Goal: Information Seeking & Learning: Learn about a topic

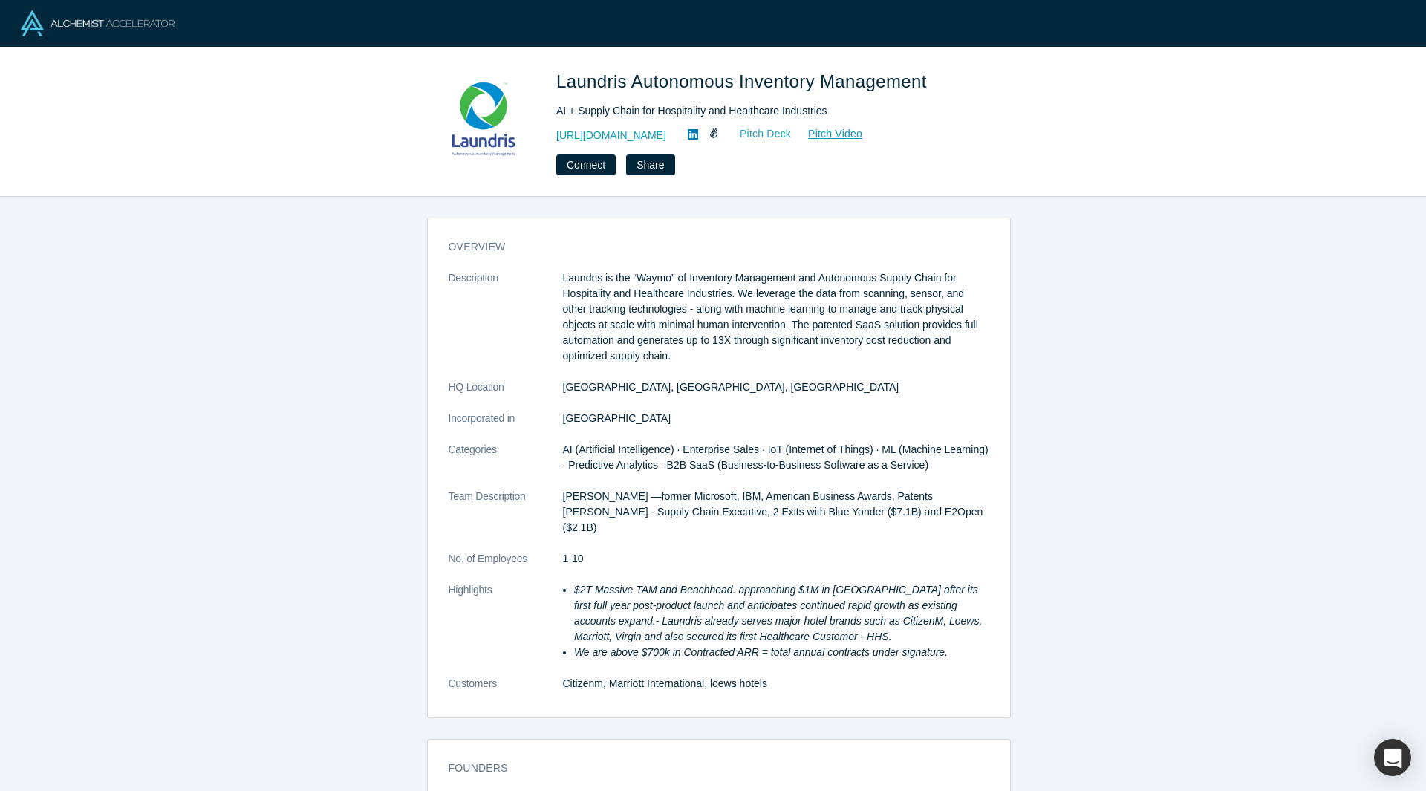
click at [758, 134] on link "Pitch Deck" at bounding box center [758, 134] width 68 height 17
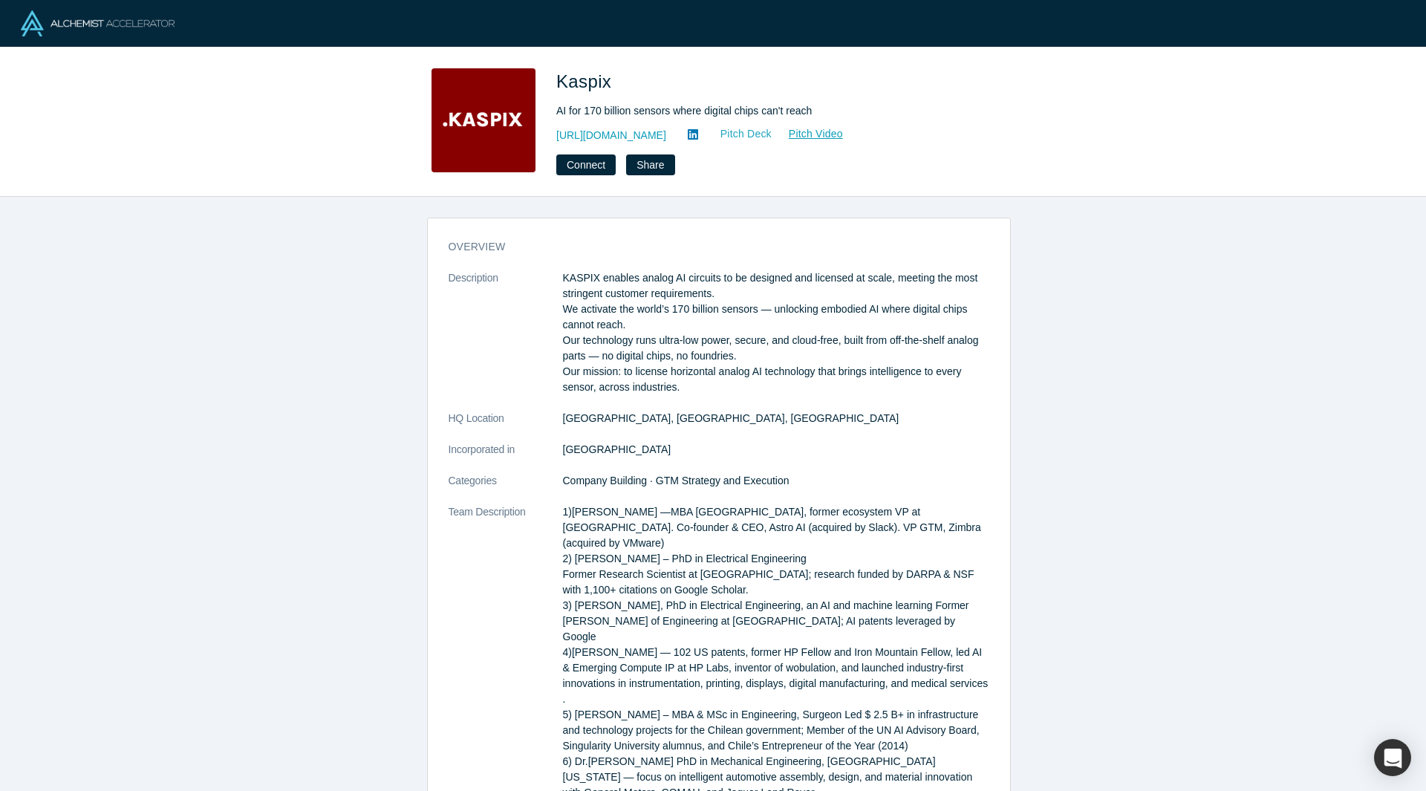
click at [704, 131] on link "Pitch Deck" at bounding box center [738, 134] width 68 height 17
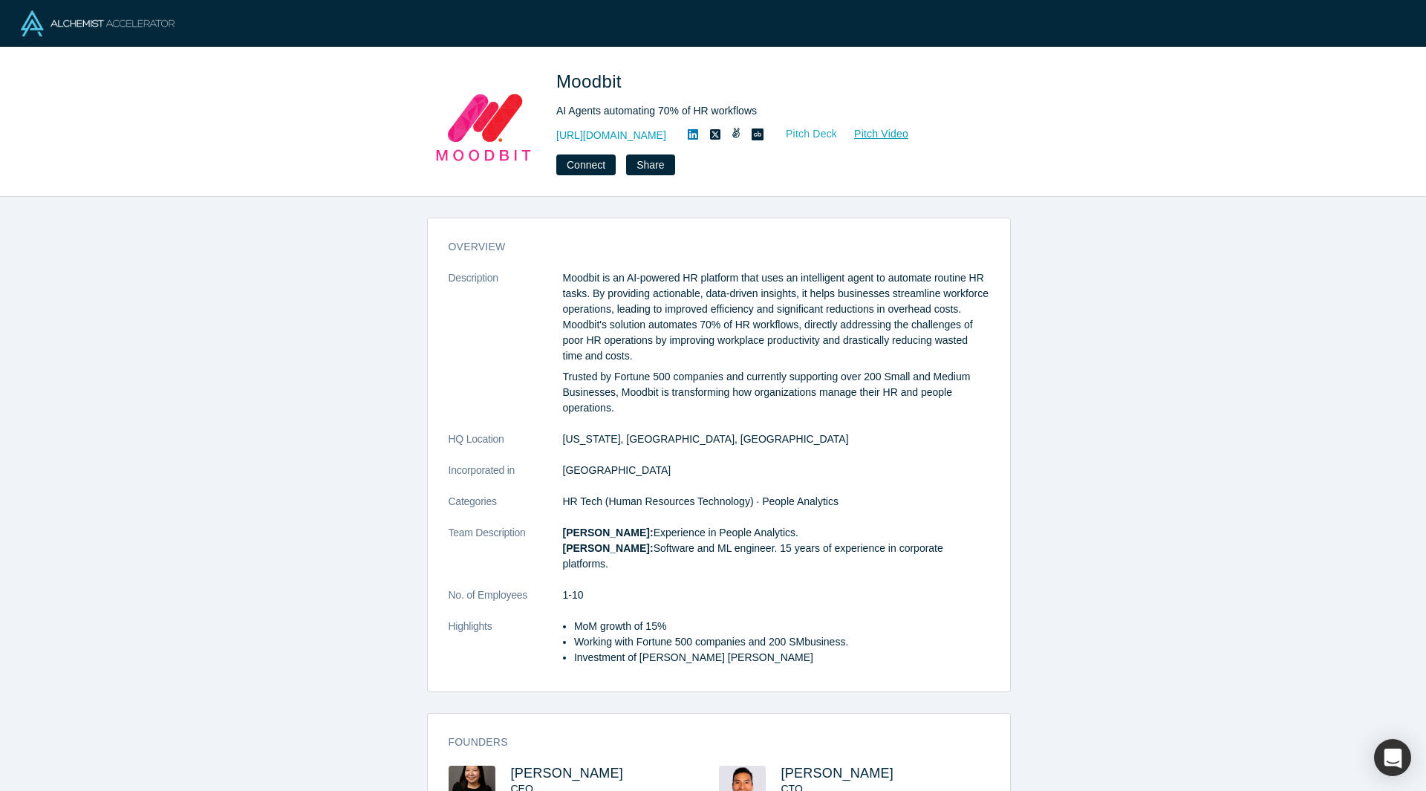
click at [806, 131] on link "Pitch Deck" at bounding box center [804, 134] width 68 height 17
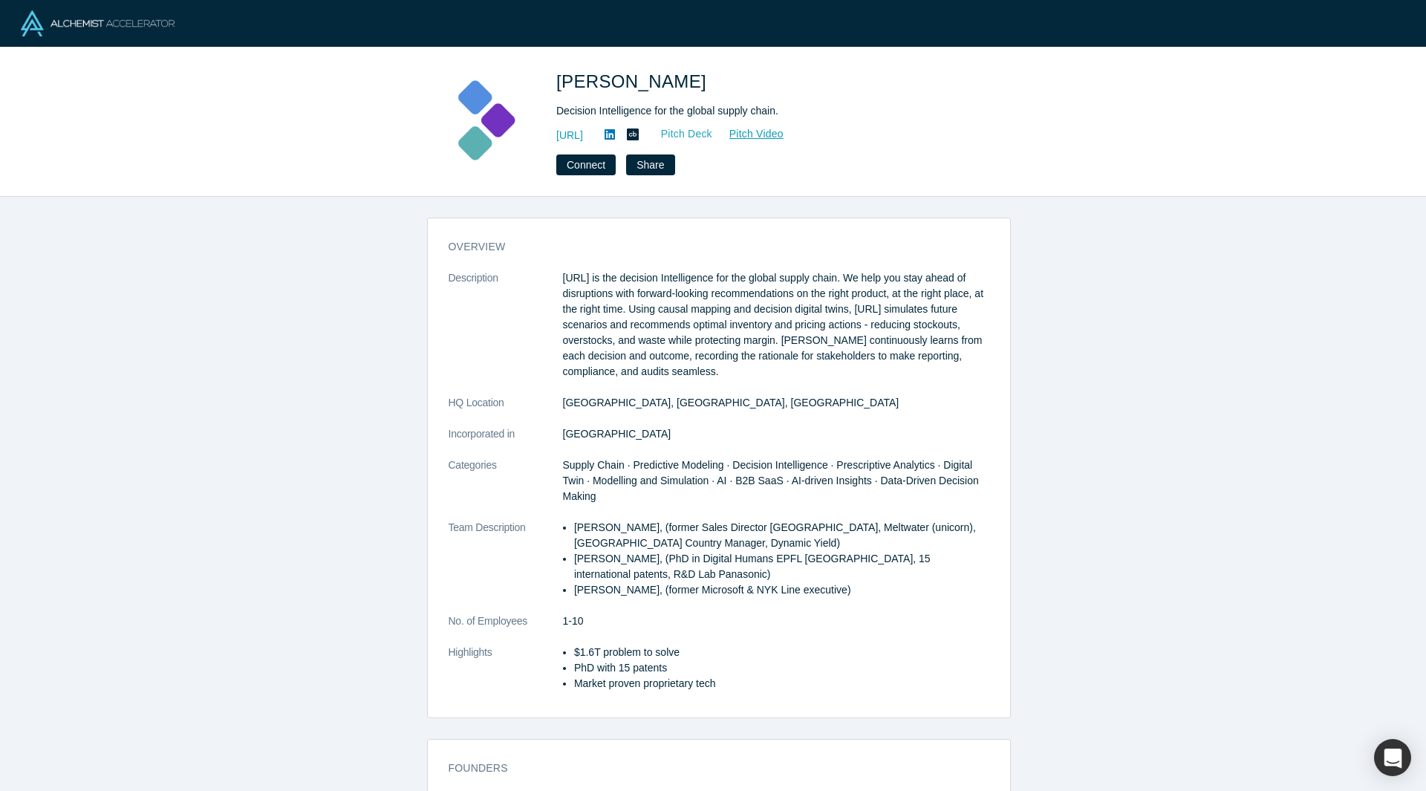
click at [713, 133] on link "Pitch Deck" at bounding box center [679, 134] width 68 height 17
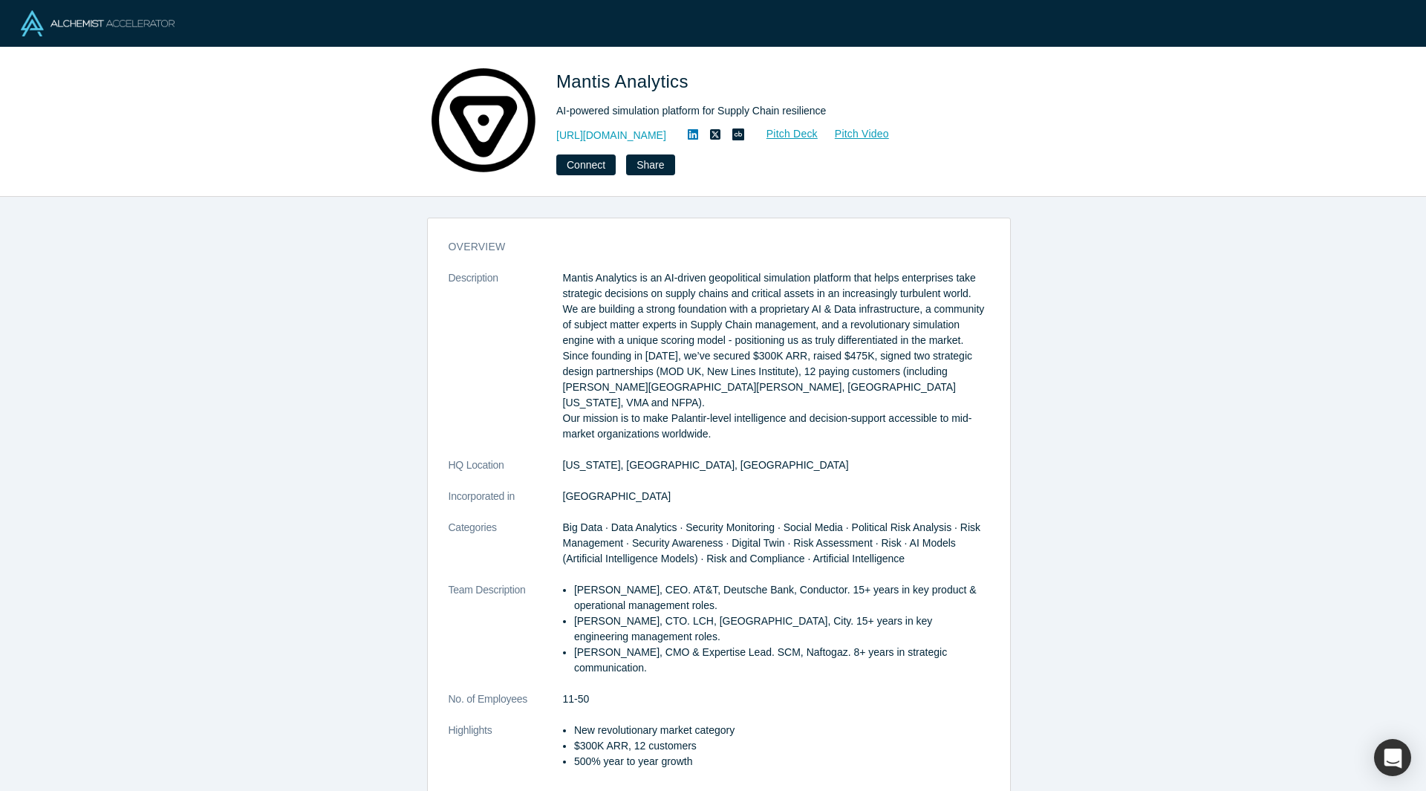
click at [817, 123] on div "Mantis Analytics AI-powered simulation platform for Supply Chain resilience [UR…" at bounding box center [764, 121] width 416 height 107
click at [817, 131] on link "Pitch Deck" at bounding box center [784, 134] width 68 height 17
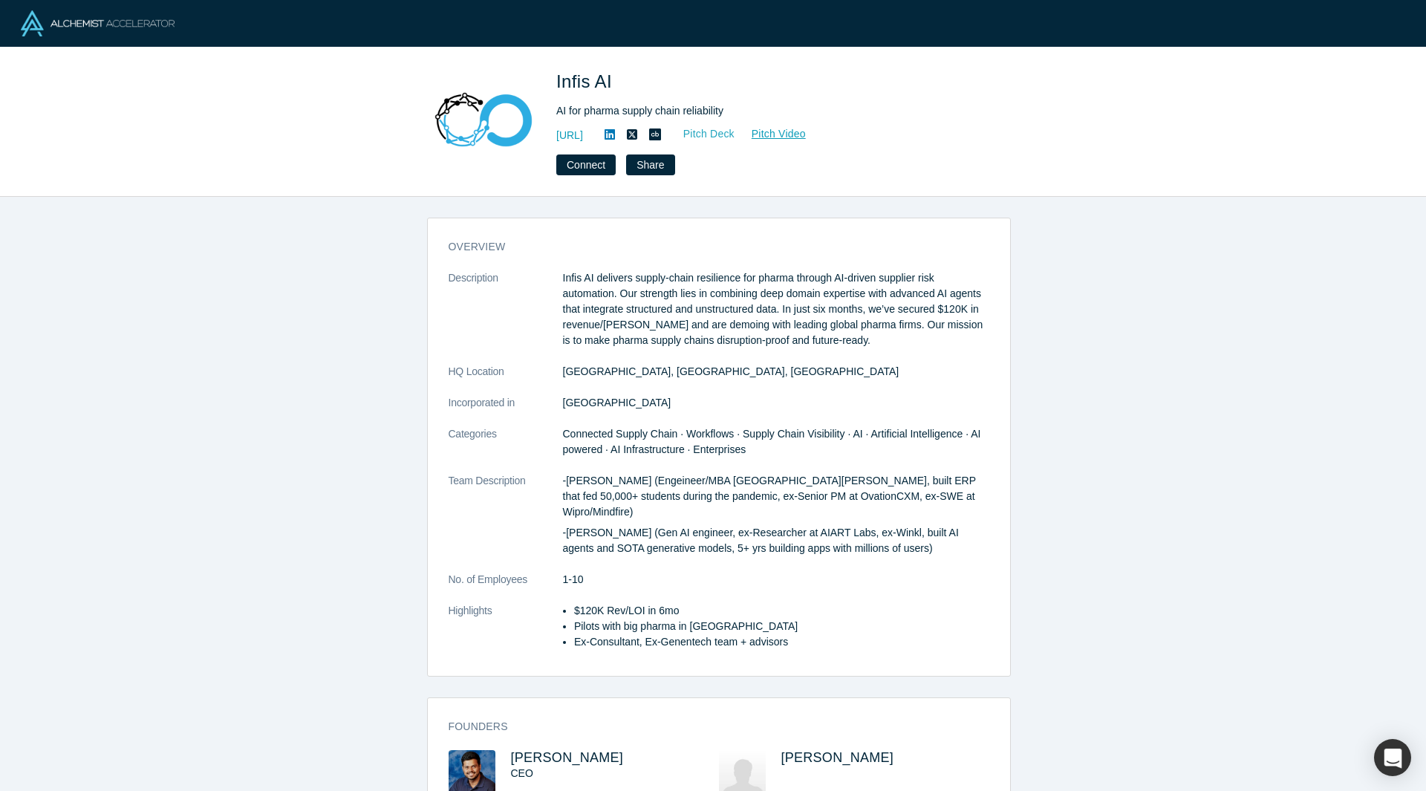
click at [735, 134] on link "Pitch Deck" at bounding box center [701, 134] width 68 height 17
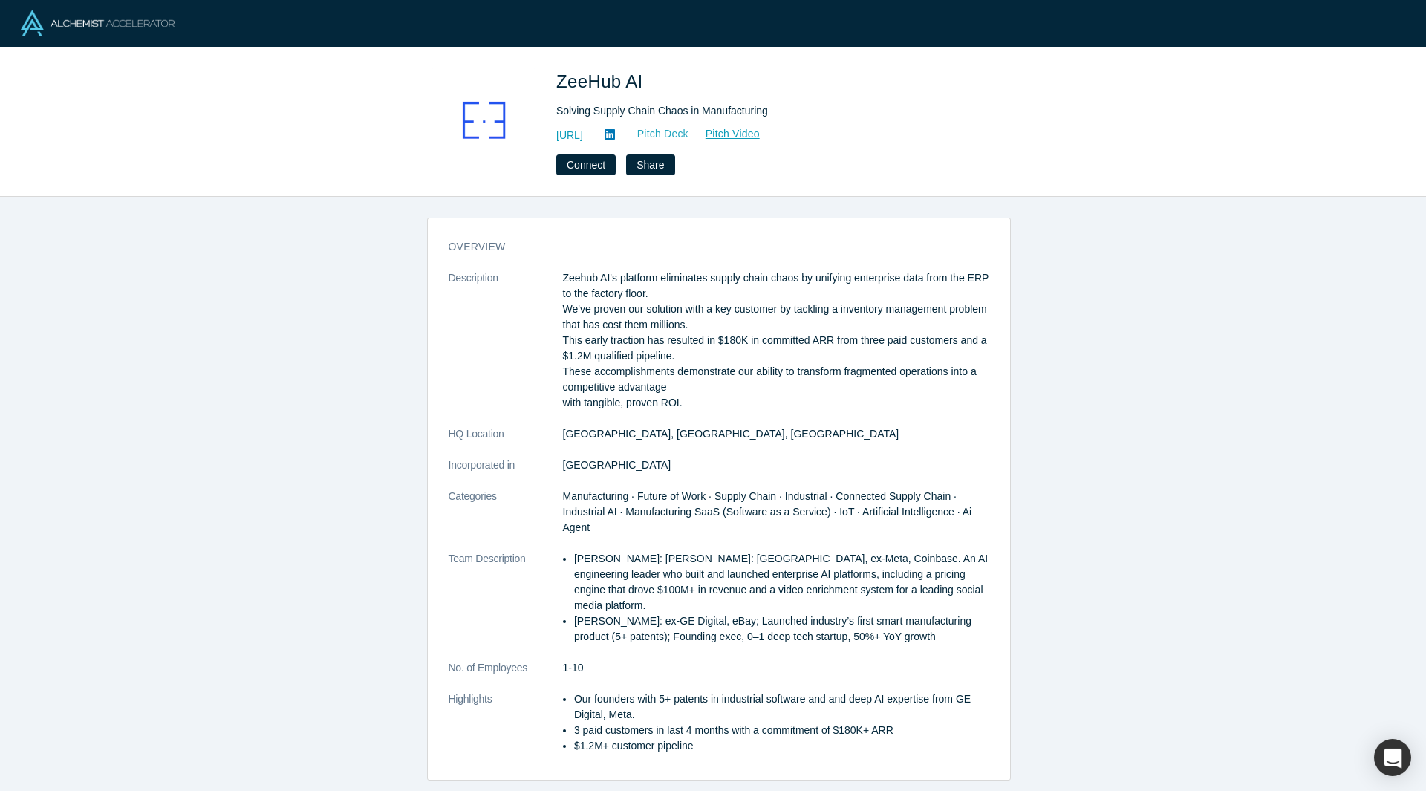
click at [689, 140] on link "Pitch Deck" at bounding box center [655, 134] width 68 height 17
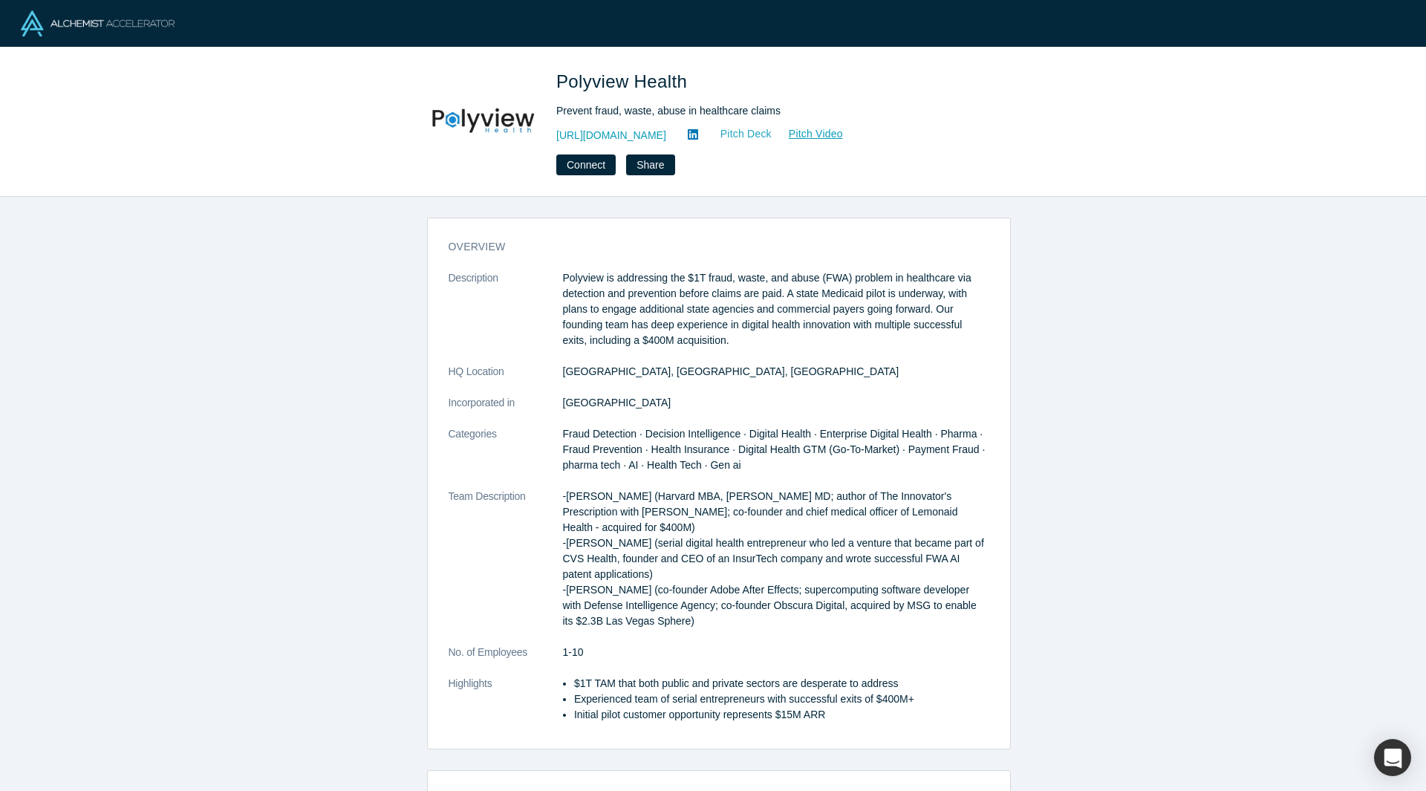
click at [758, 134] on link "Pitch Deck" at bounding box center [738, 134] width 68 height 17
